Goal: Find specific page/section: Find specific page/section

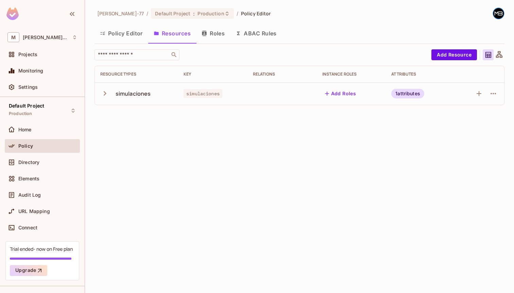
click at [274, 34] on button "ABAC Rules" at bounding box center [256, 33] width 52 height 17
